Goal: Entertainment & Leisure: Consume media (video, audio)

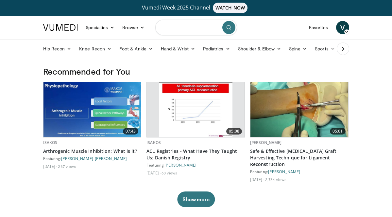
click at [189, 27] on input "Search topics, interventions" at bounding box center [196, 28] width 82 height 16
type input "**********"
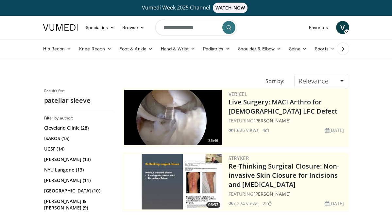
click at [345, 49] on icon at bounding box center [343, 48] width 7 height 7
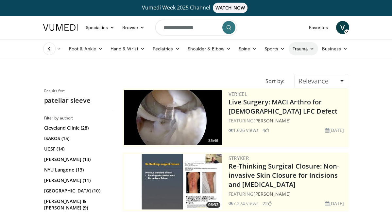
click at [310, 46] on link "Trauma" at bounding box center [304, 48] width 30 height 13
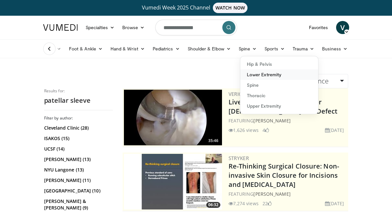
click at [274, 72] on link "Lower Extremity" at bounding box center [279, 74] width 78 height 10
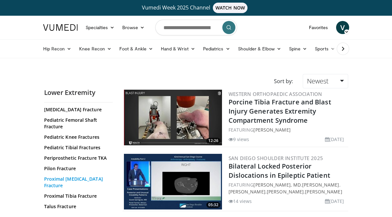
scroll to position [256, 0]
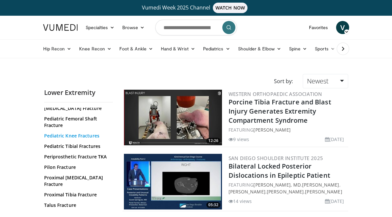
click at [90, 132] on link "Pediatric Knee Fractures" at bounding box center [76, 135] width 65 height 7
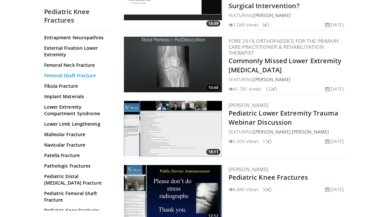
scroll to position [115, 0]
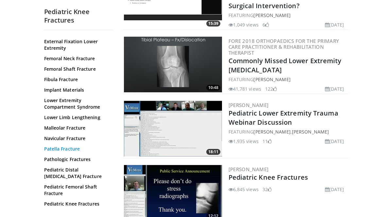
click at [75, 146] on link "Patella Fracture" at bounding box center [76, 149] width 65 height 7
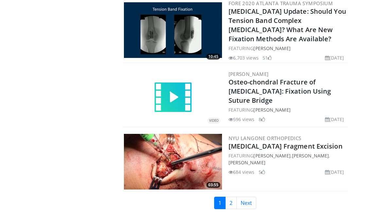
scroll to position [1610, 0]
click at [244, 197] on link "Next" at bounding box center [247, 203] width 20 height 12
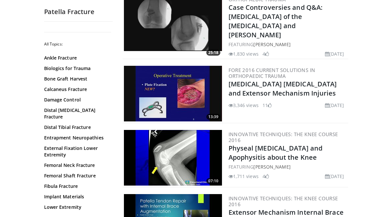
scroll to position [624, 0]
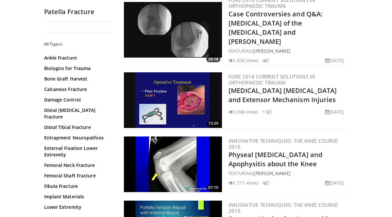
click at [163, 151] on img at bounding box center [173, 164] width 98 height 56
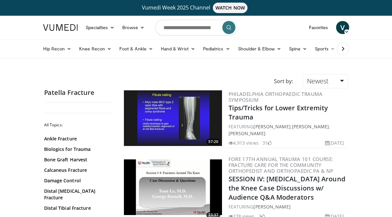
scroll to position [0, 0]
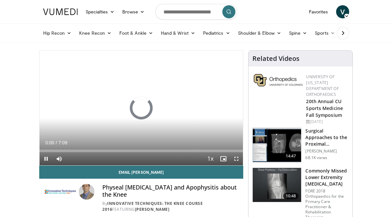
scroll to position [15, 0]
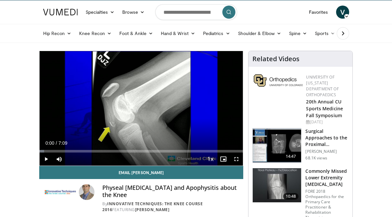
click at [238, 158] on span "Video Player" at bounding box center [236, 158] width 13 height 13
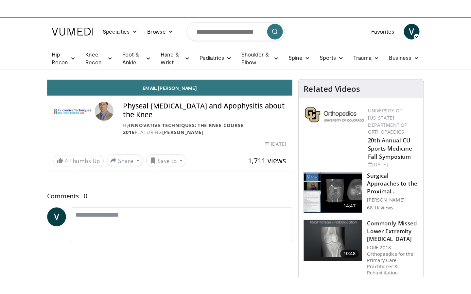
scroll to position [0, 0]
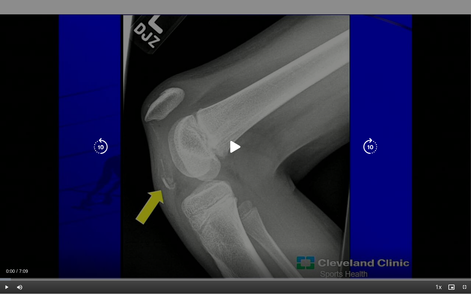
click at [235, 144] on icon "Video Player" at bounding box center [235, 147] width 18 height 18
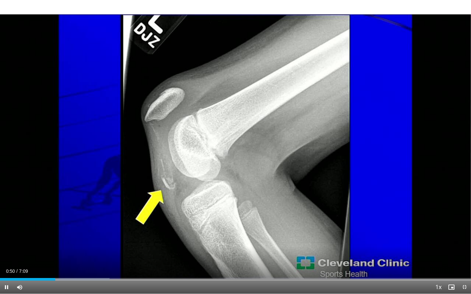
click at [175, 217] on div "Current Time 0:50 / Duration 7:09 Pause Skip Backward Skip Forward Mute Loaded …" at bounding box center [235, 287] width 471 height 13
click at [120, 217] on div "Loaded : 27.92% 0:54 1:49" at bounding box center [235, 278] width 471 height 6
click at [149, 217] on div "Progress Bar" at bounding box center [149, 279] width 1 height 3
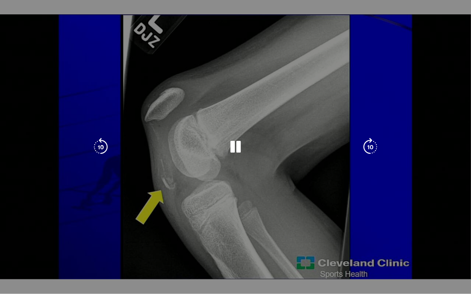
click at [168, 217] on div "Loaded : 37.32% 2:17 2:33" at bounding box center [235, 292] width 471 height 3
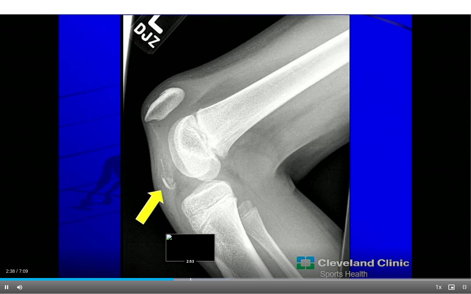
click at [190, 217] on div "Progress Bar" at bounding box center [190, 279] width 1 height 3
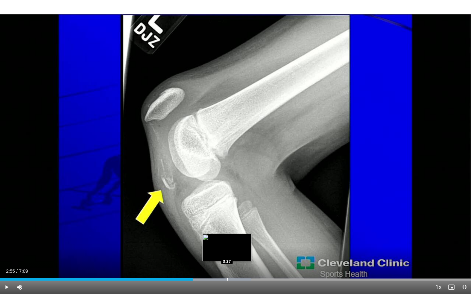
click at [227, 217] on div "Progress Bar" at bounding box center [227, 279] width 1 height 3
click at [218, 217] on div "Progress Bar" at bounding box center [218, 279] width 1 height 3
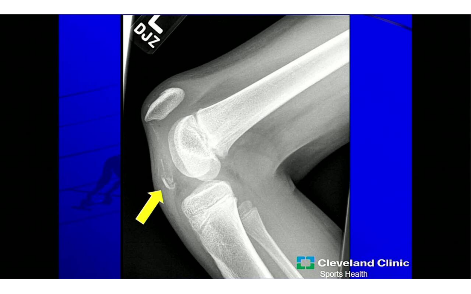
click at [214, 217] on div "10 seconds Tap to unmute" at bounding box center [235, 147] width 471 height 294
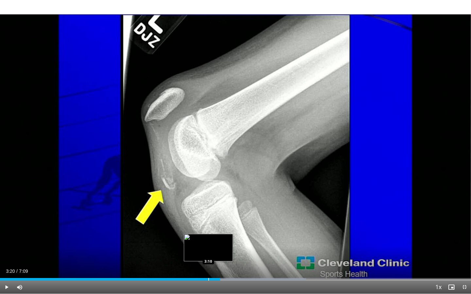
click at [208, 217] on div "Progress Bar" at bounding box center [208, 279] width 1 height 3
click at [7, 217] on span "Video Player" at bounding box center [6, 287] width 13 height 13
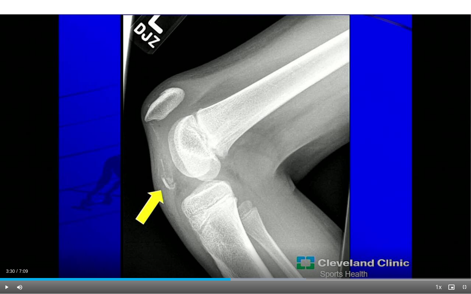
click at [7, 217] on span "Video Player" at bounding box center [6, 287] width 13 height 13
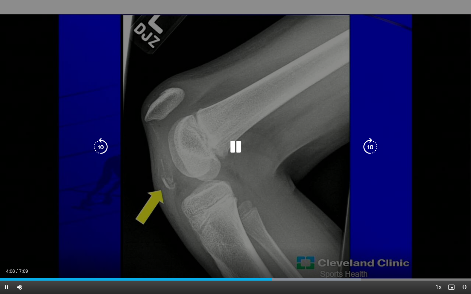
click at [237, 150] on icon "Video Player" at bounding box center [235, 147] width 18 height 18
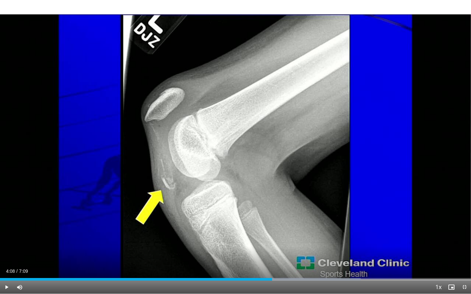
click at [392, 217] on span "Video Player" at bounding box center [464, 287] width 13 height 13
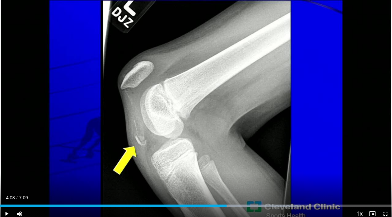
scroll to position [30, 0]
